Goal: Transaction & Acquisition: Purchase product/service

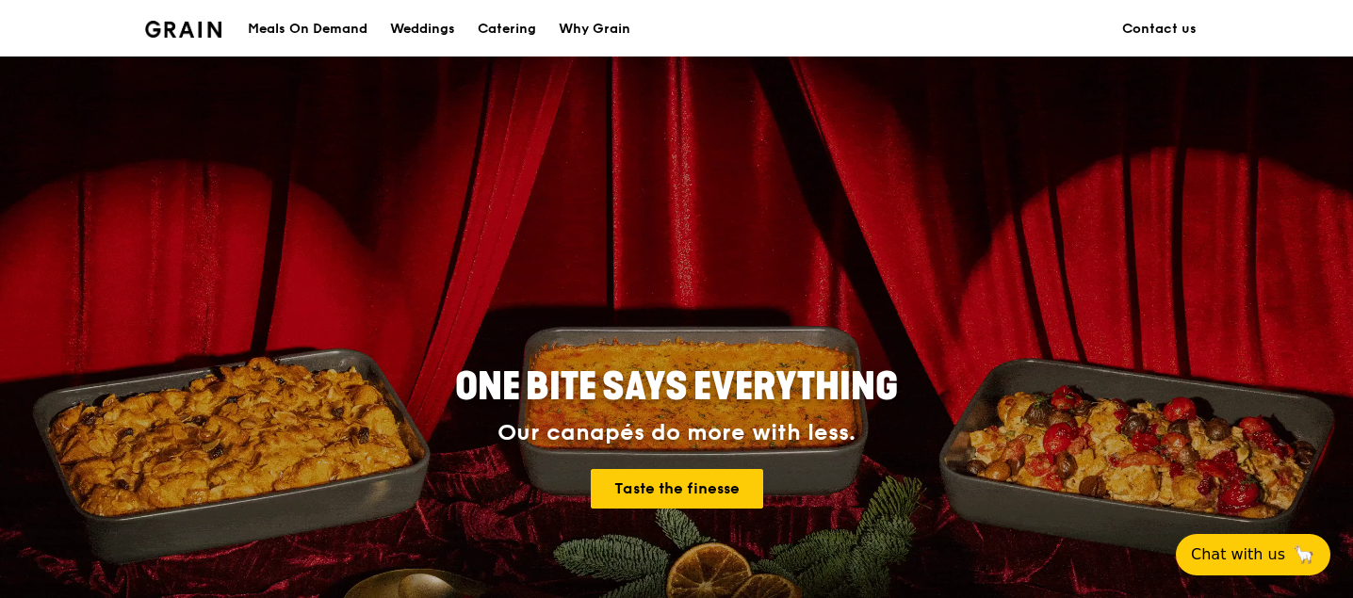
scroll to position [108, 0]
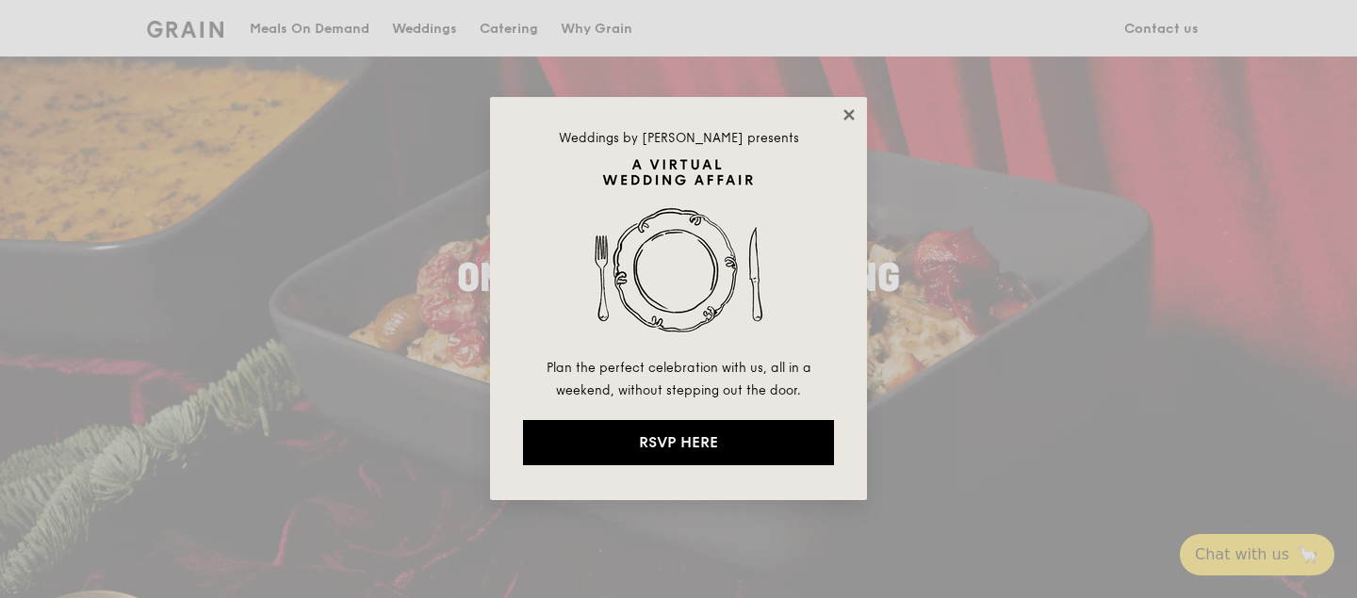
click at [846, 113] on icon at bounding box center [848, 114] width 10 height 10
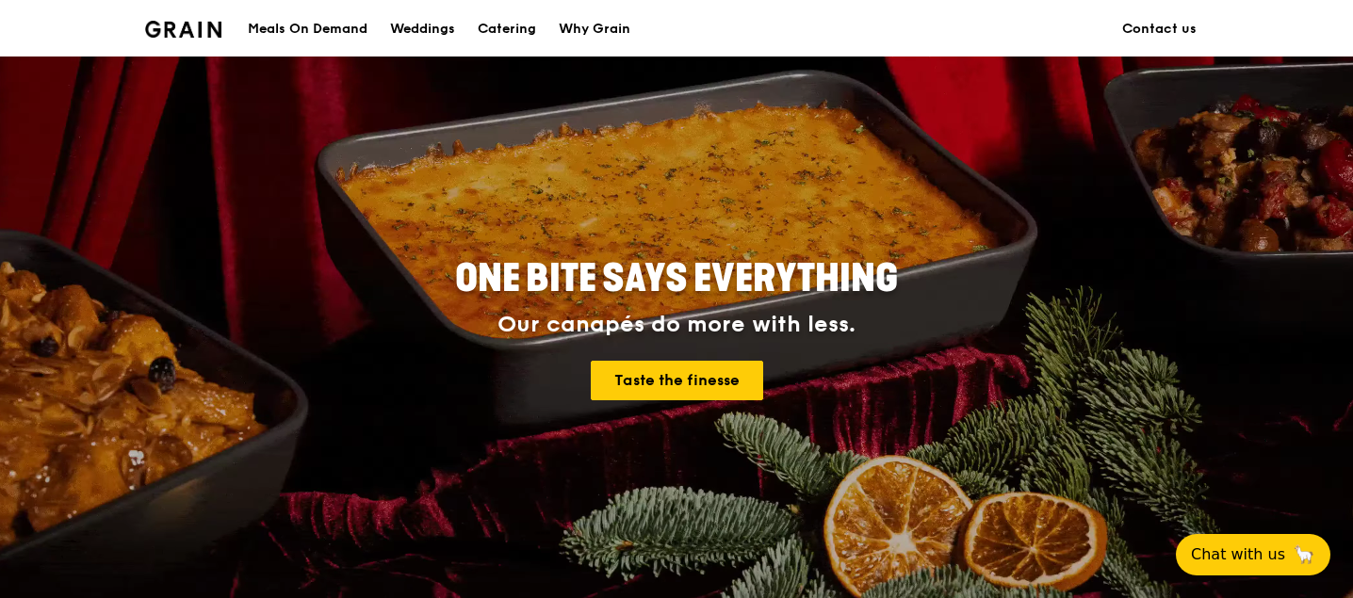
click at [285, 29] on div "Meals On Demand" at bounding box center [308, 29] width 120 height 57
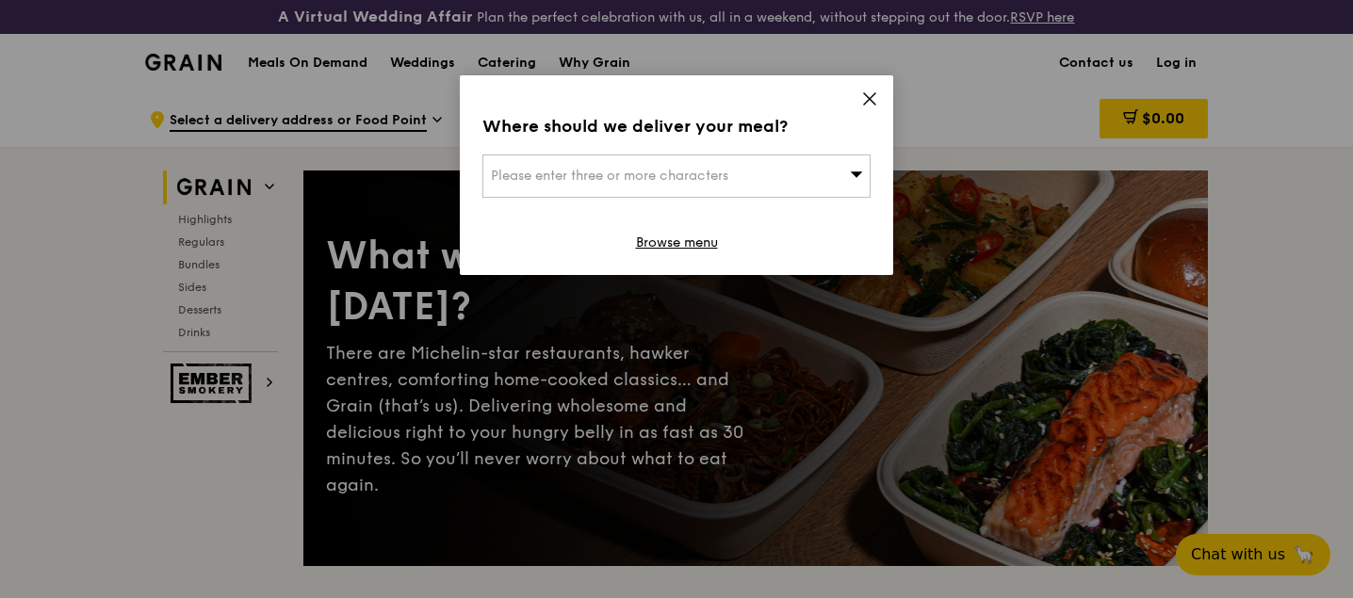
click at [868, 87] on div "Where should we deliver your meal? Please enter three or more characters Browse…" at bounding box center [676, 175] width 433 height 200
click at [868, 97] on icon at bounding box center [869, 98] width 11 height 11
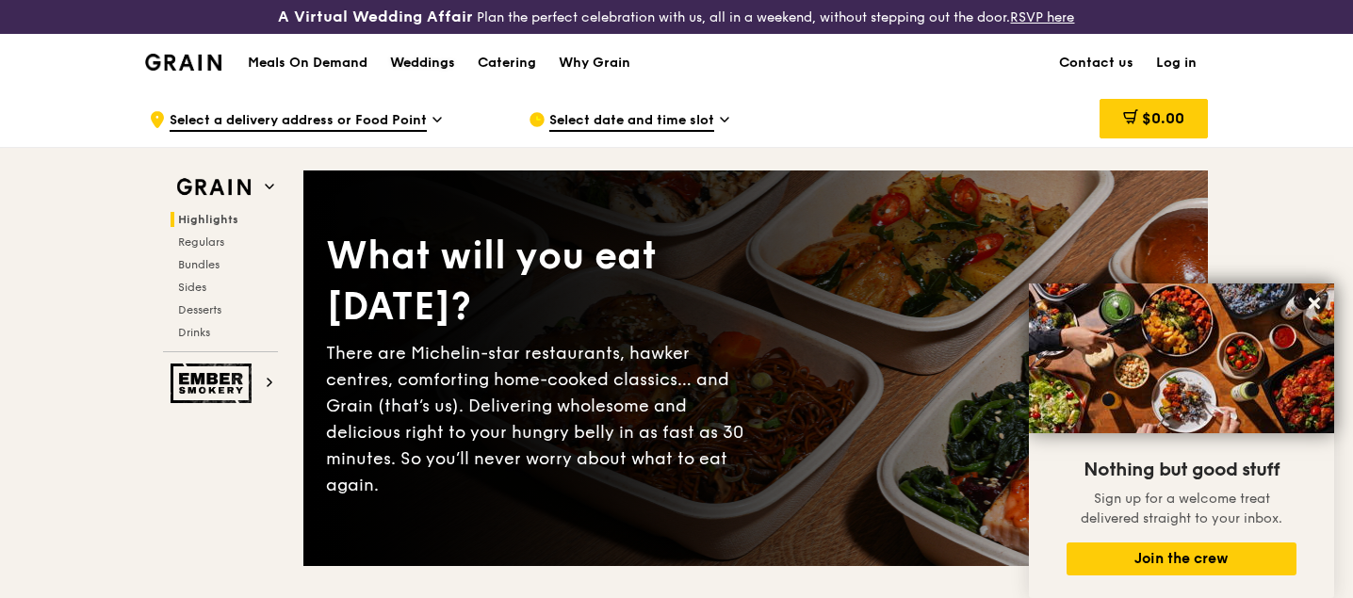
click at [427, 61] on div "Weddings" at bounding box center [422, 63] width 65 height 57
